Goal: Task Accomplishment & Management: Manage account settings

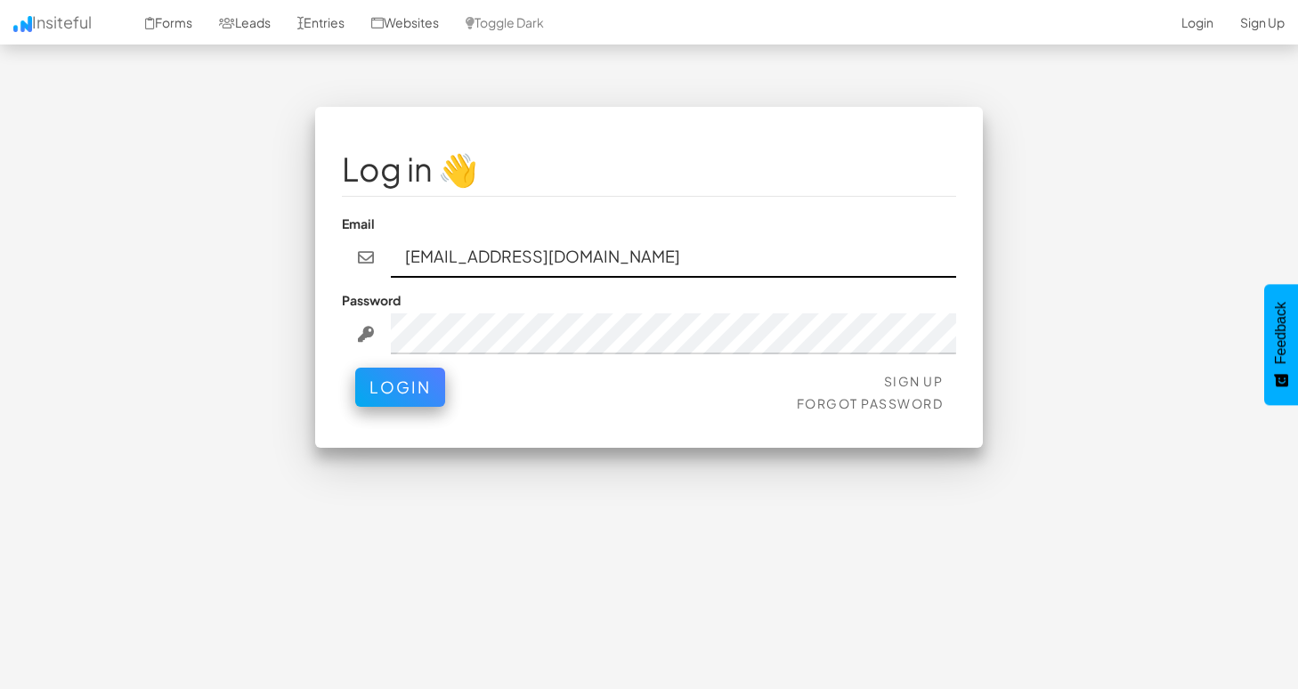
type input "team@joinopus.org"
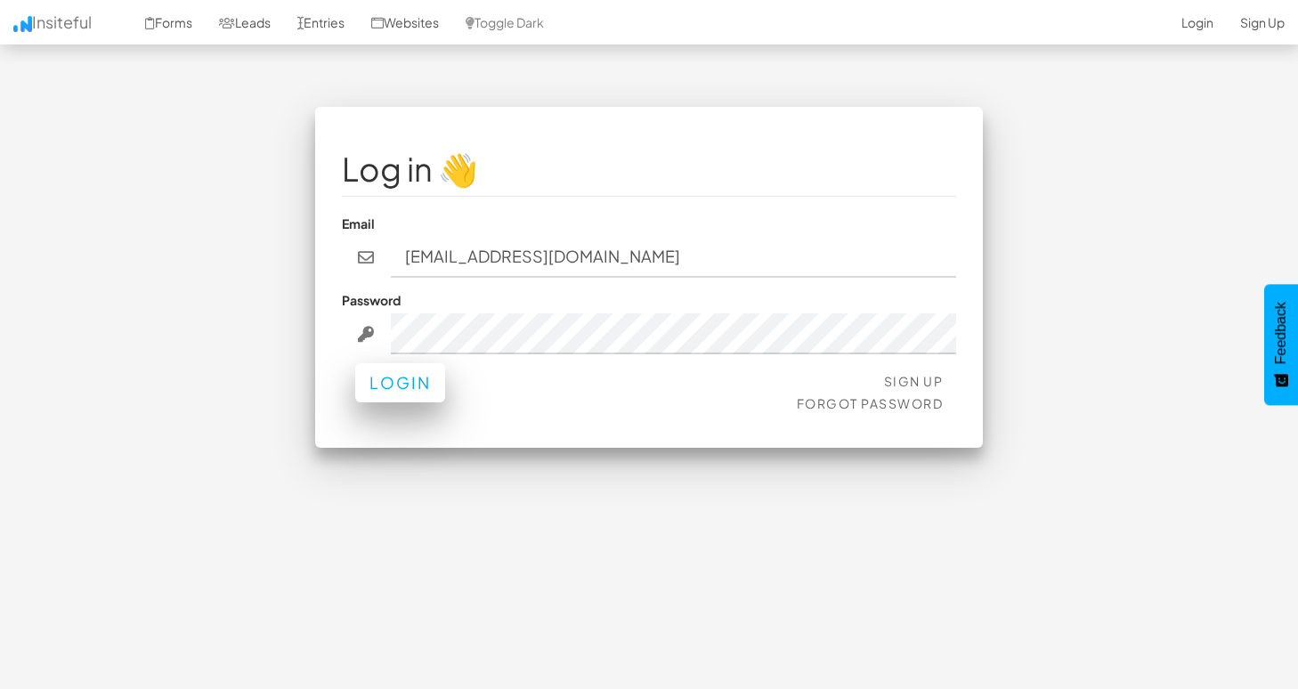
click at [387, 363] on button "Login" at bounding box center [400, 382] width 90 height 39
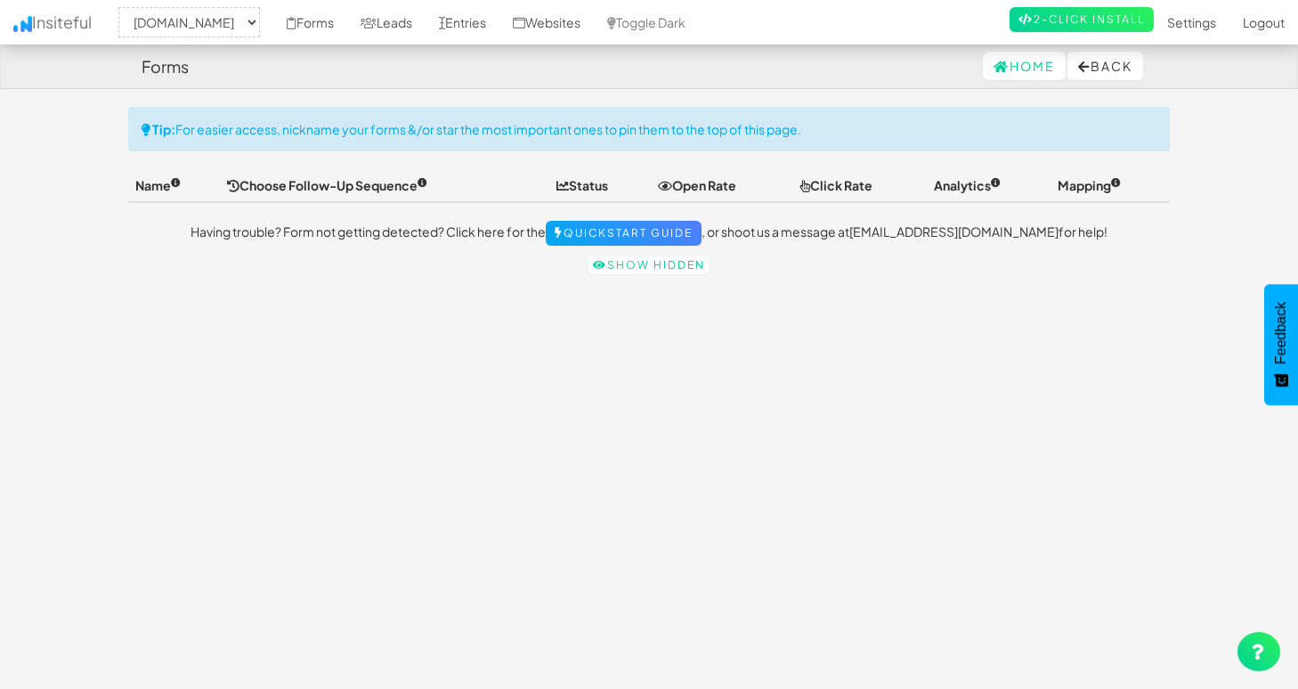
select select "2344"
click at [313, 13] on link "Forms" at bounding box center [310, 22] width 74 height 45
select select "2344"
click at [409, 23] on link "Leads" at bounding box center [386, 22] width 78 height 45
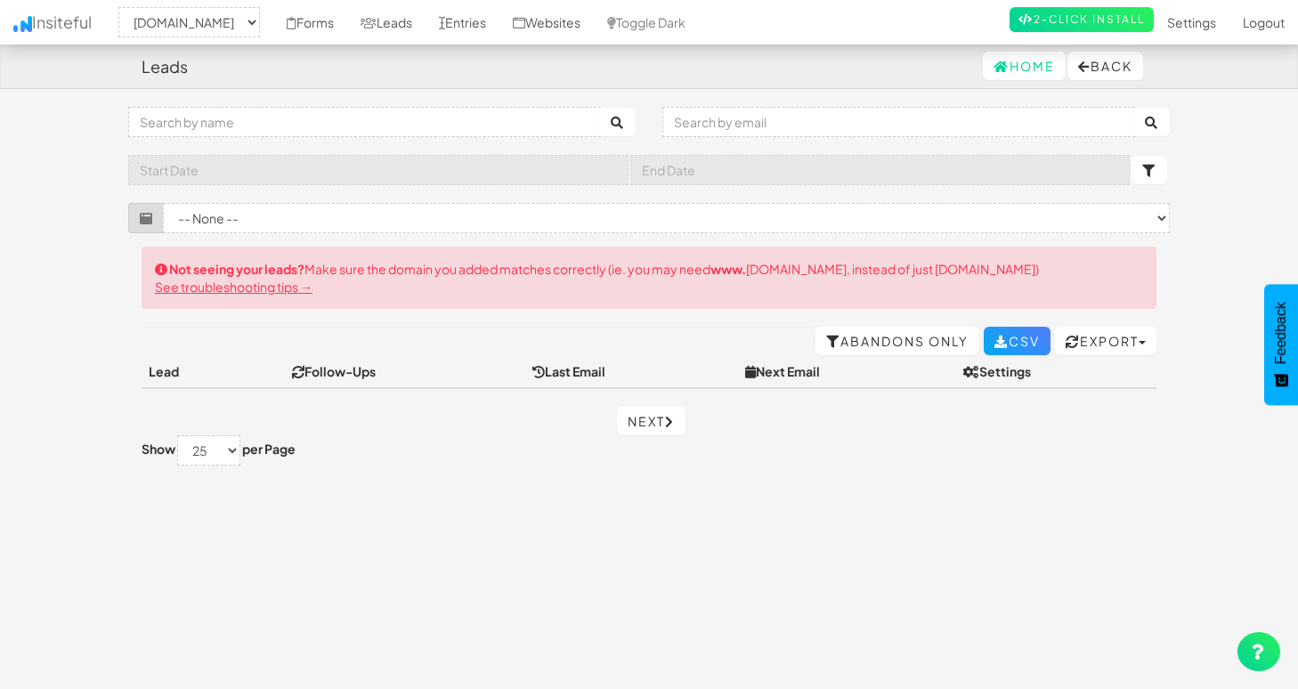
select select "2344"
click at [578, 22] on link "Websites" at bounding box center [546, 22] width 94 height 45
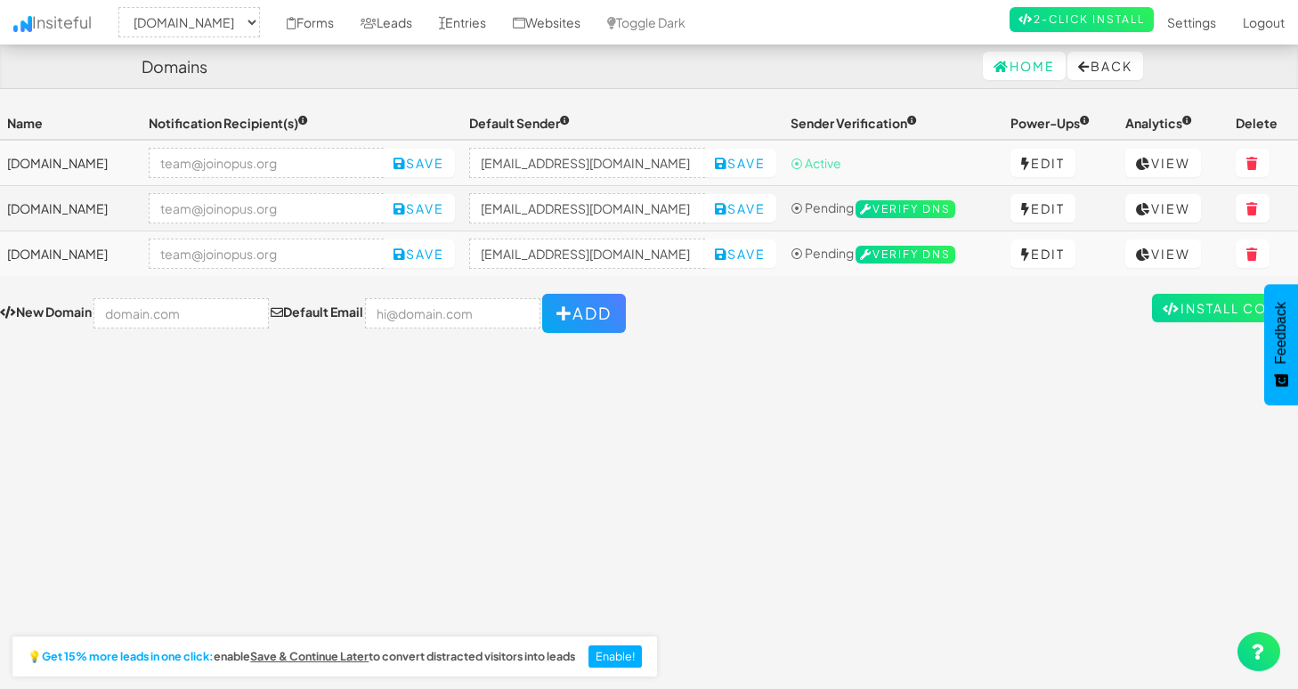
select select "2344"
click at [63, 254] on td "[DOMAIN_NAME]" at bounding box center [71, 253] width 142 height 45
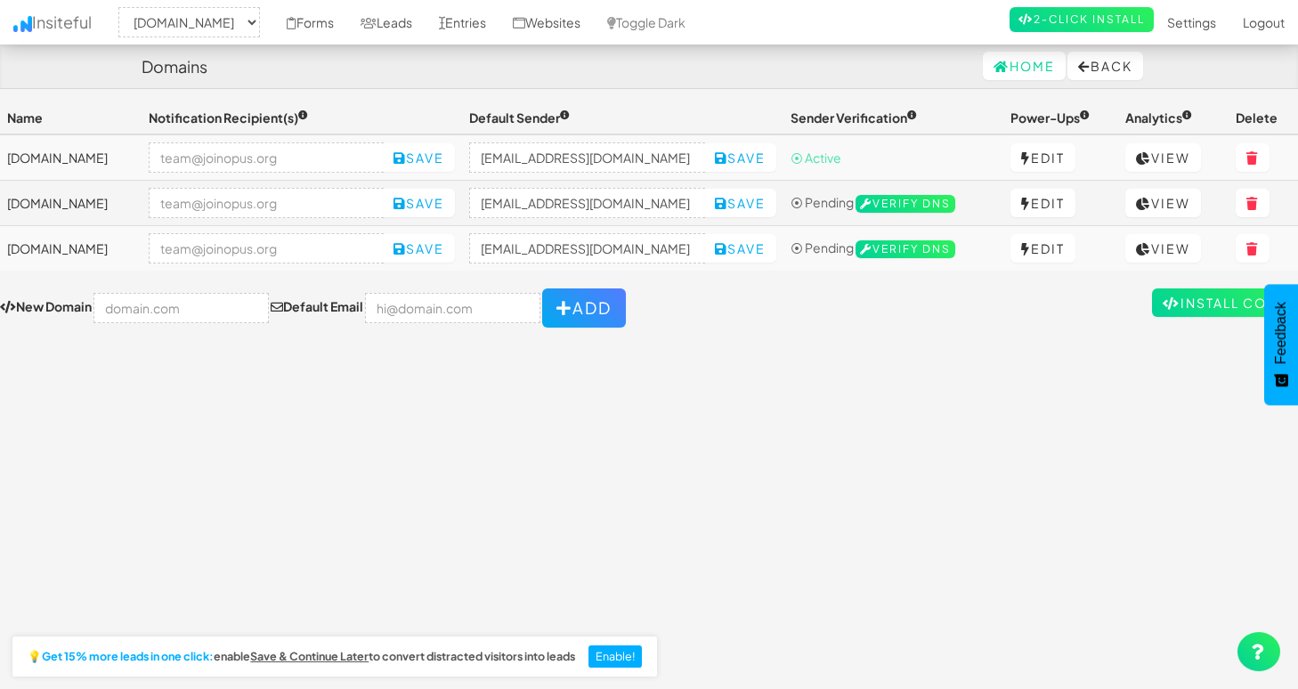
scroll to position [5, 0]
click at [574, 28] on link "Websites" at bounding box center [546, 22] width 94 height 45
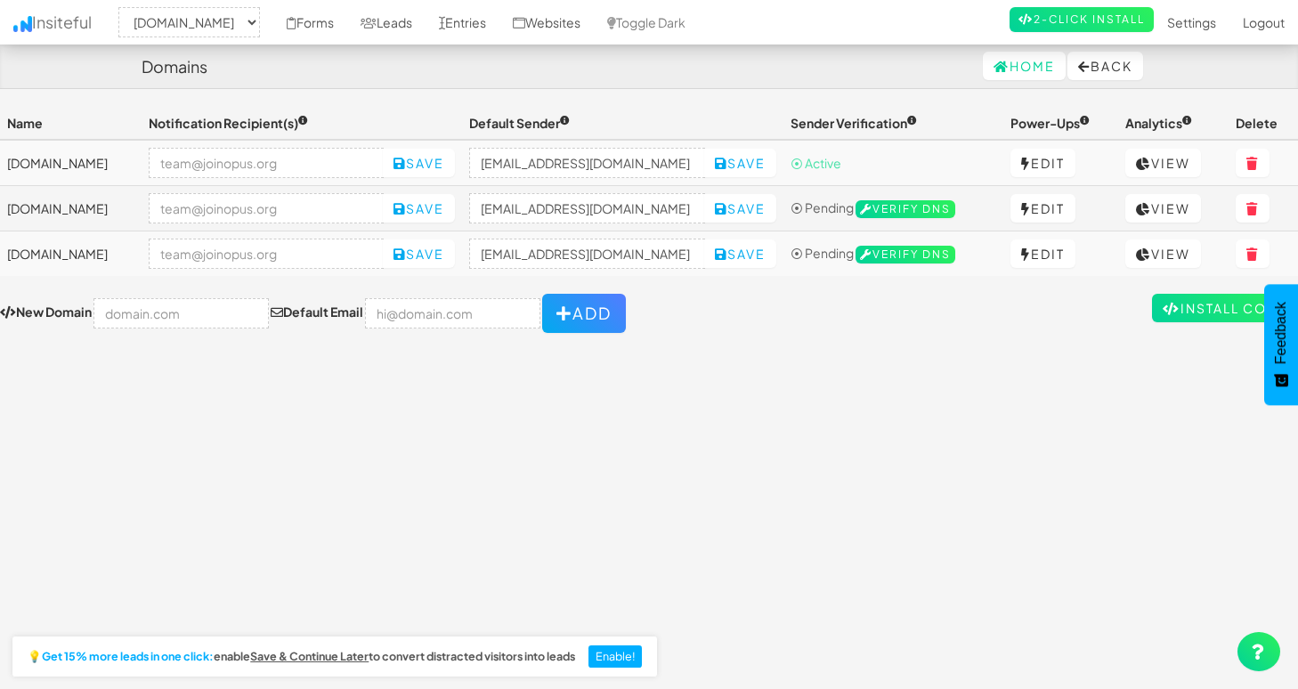
select select "2344"
click at [483, 24] on link "Entries" at bounding box center [462, 22] width 74 height 45
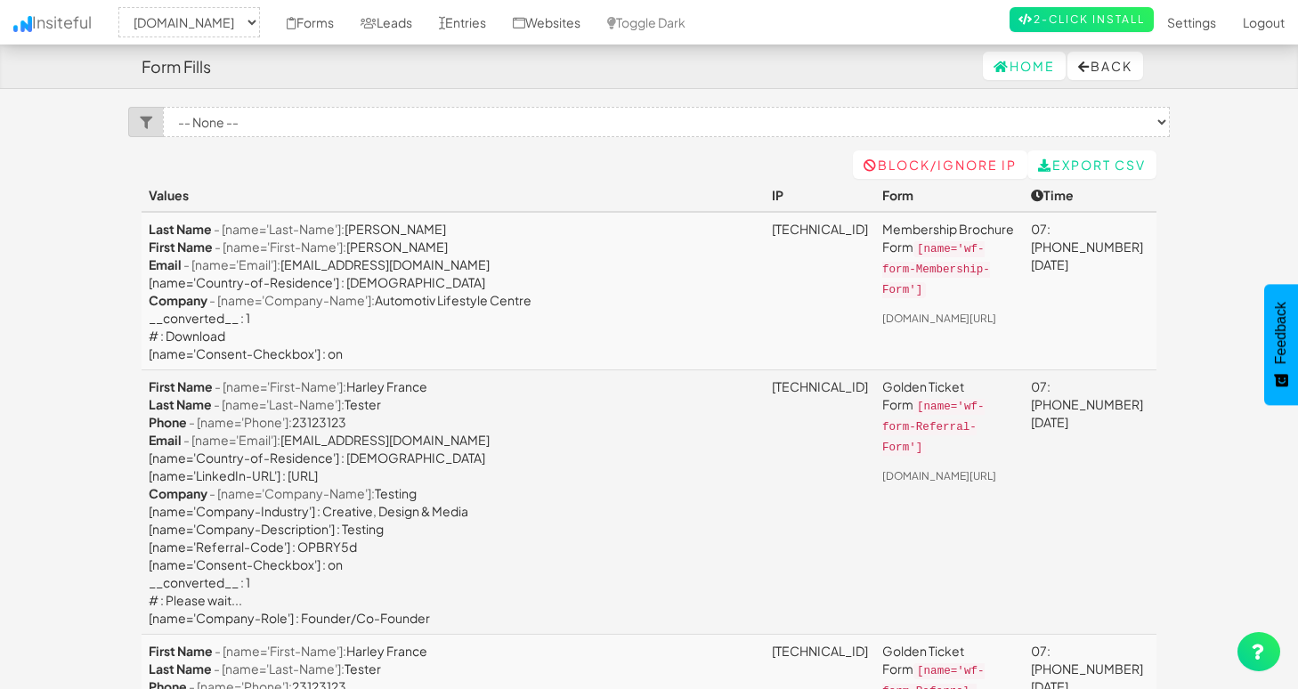
select select "2352"
